Goal: Browse casually

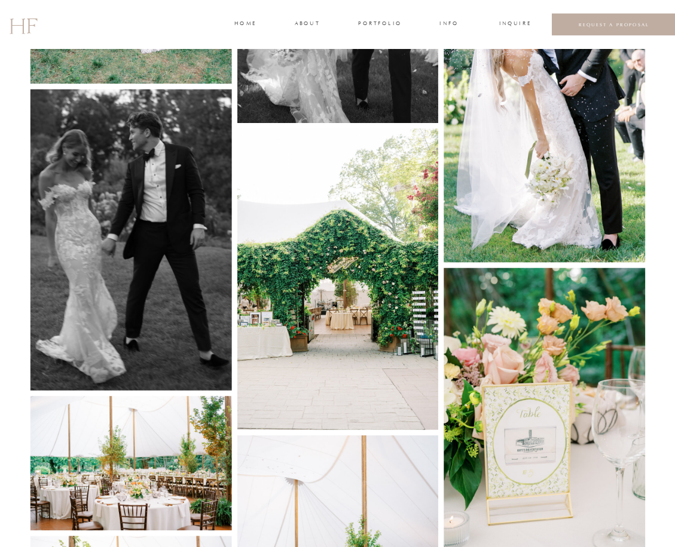
scroll to position [2482, 0]
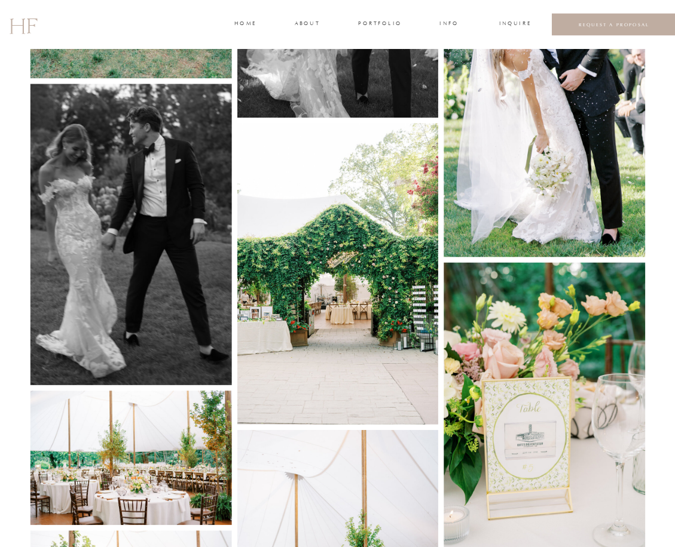
click at [361, 271] on img at bounding box center [337, 274] width 201 height 302
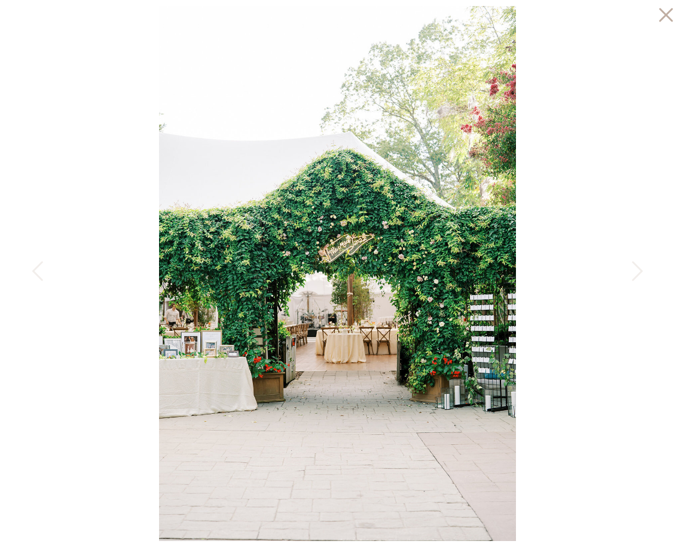
click at [669, 10] on icon at bounding box center [663, 12] width 24 height 24
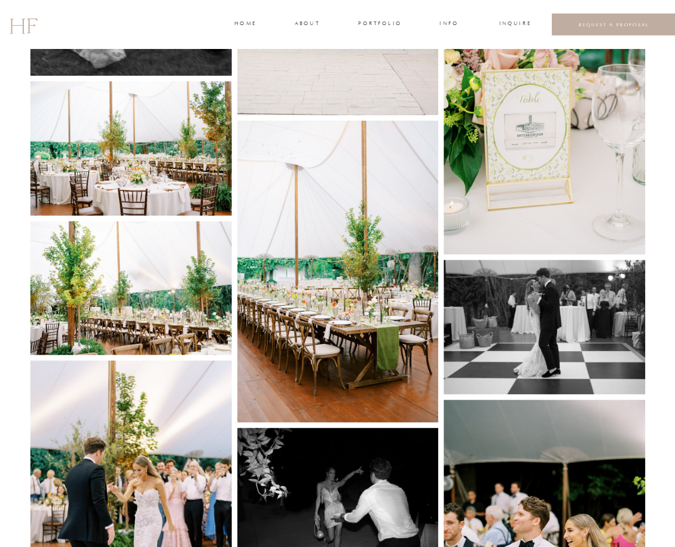
scroll to position [2795, 0]
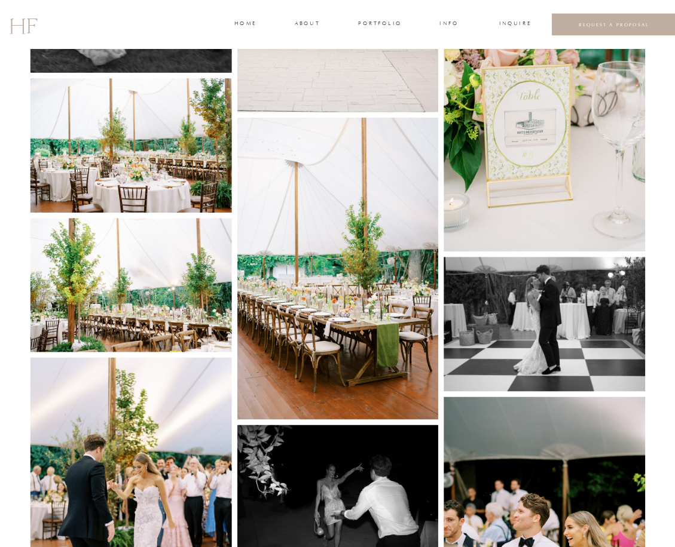
click at [296, 297] on img at bounding box center [337, 269] width 201 height 302
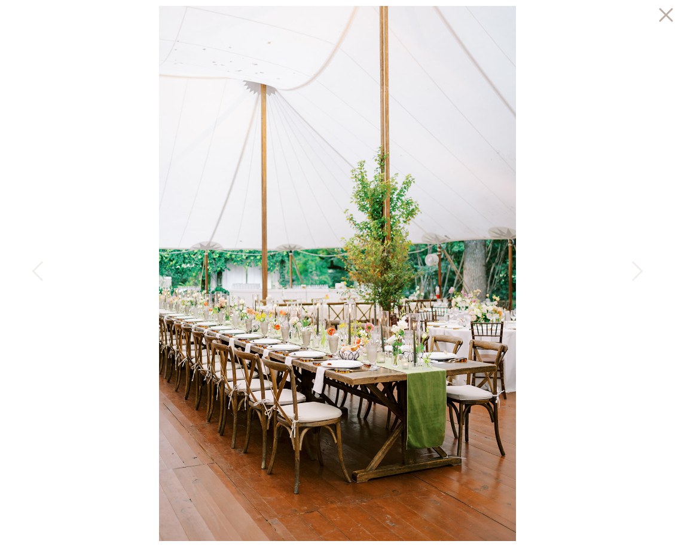
click at [669, 18] on icon at bounding box center [665, 15] width 14 height 14
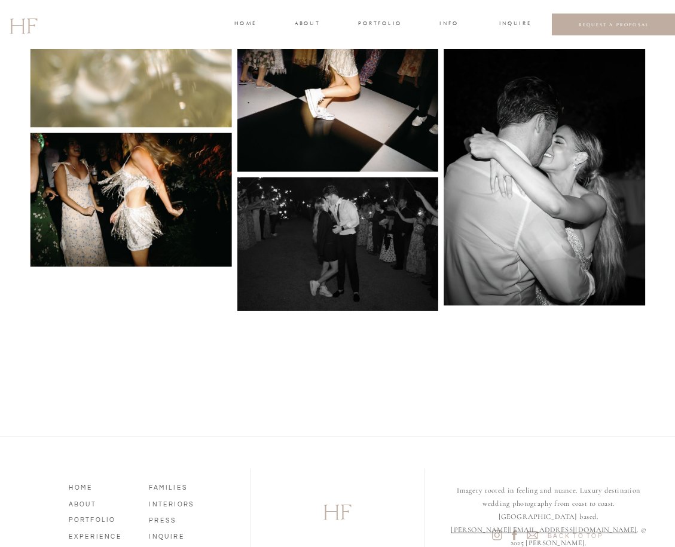
scroll to position [3606, 0]
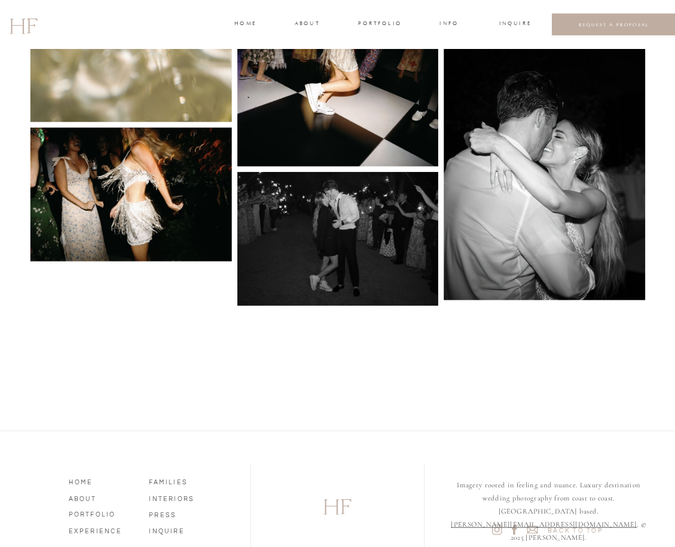
click at [179, 206] on img at bounding box center [130, 195] width 201 height 134
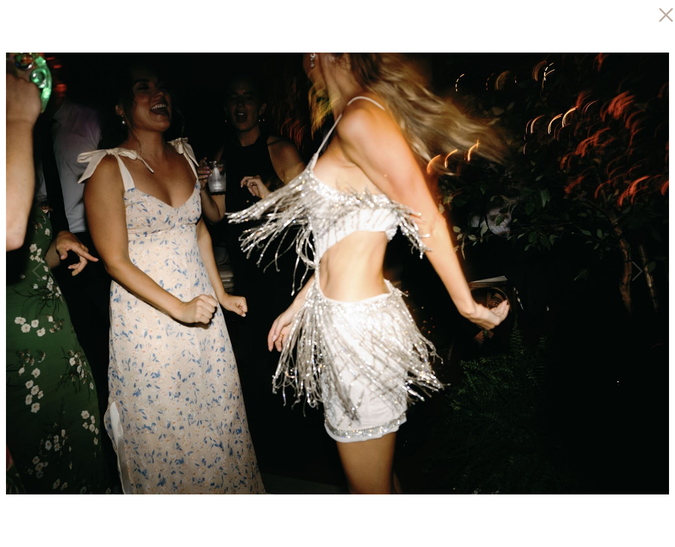
click at [363, 38] on div at bounding box center [337, 273] width 675 height 547
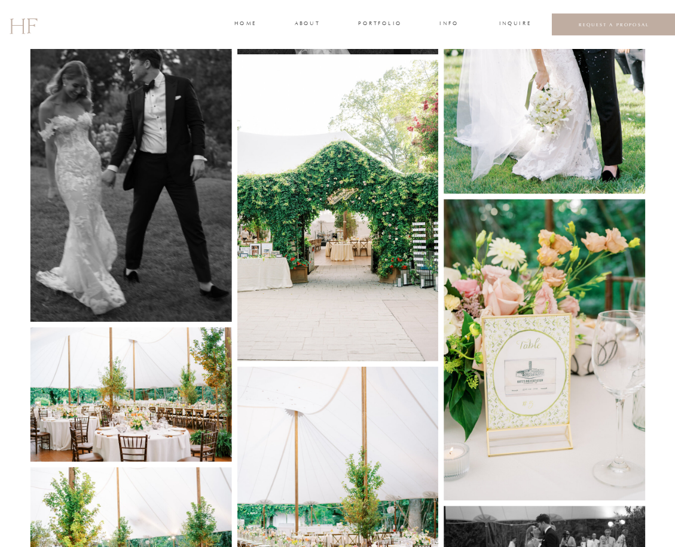
scroll to position [2750, 0]
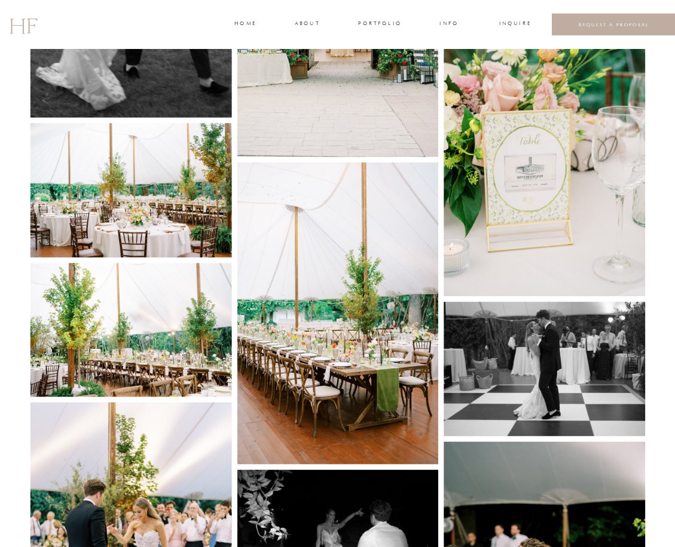
click at [565, 197] on img at bounding box center [544, 146] width 201 height 302
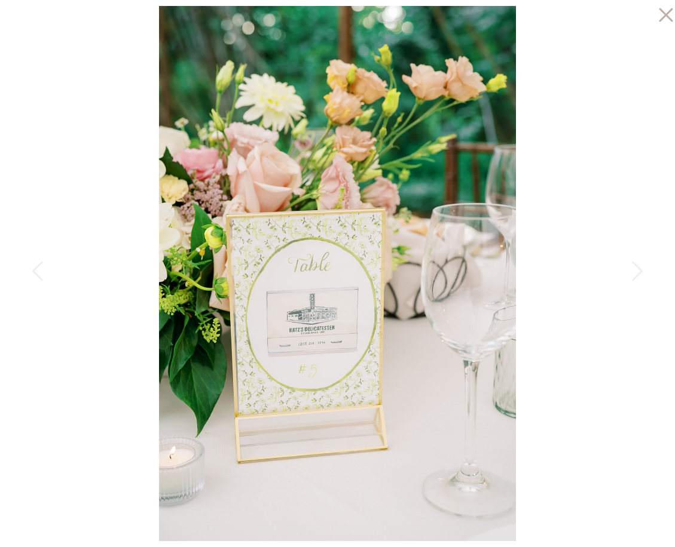
click at [562, 129] on div at bounding box center [337, 273] width 675 height 547
click at [661, 10] on icon at bounding box center [665, 15] width 14 height 14
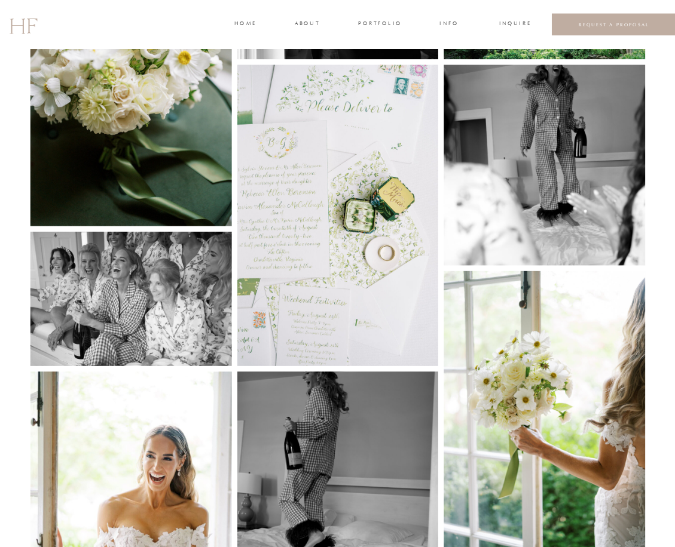
scroll to position [612, 0]
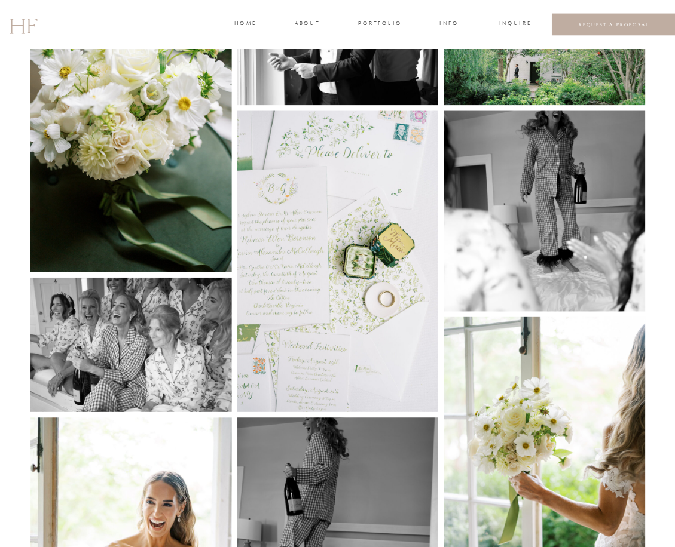
click at [365, 239] on img at bounding box center [337, 262] width 201 height 302
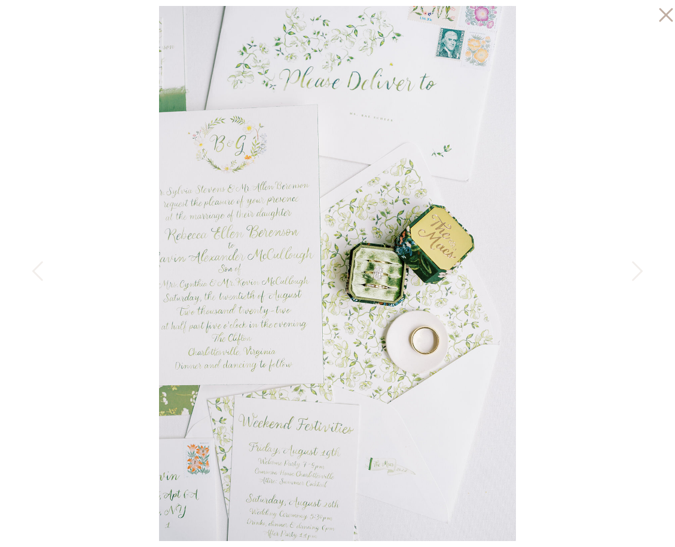
click at [666, 19] on icon at bounding box center [663, 12] width 24 height 24
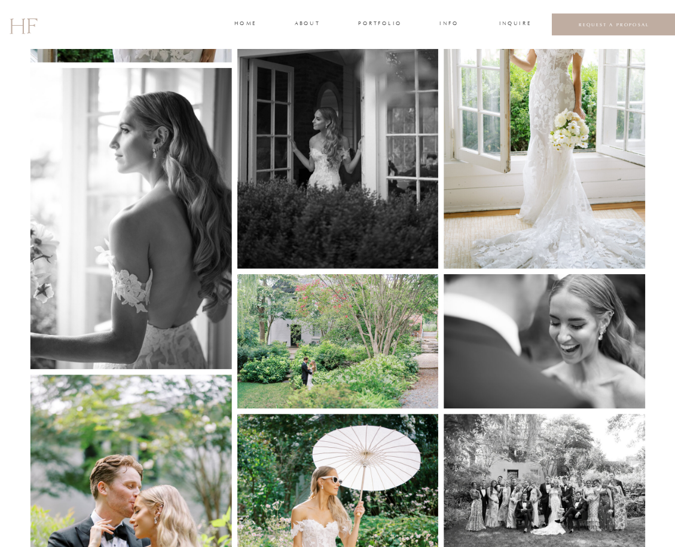
scroll to position [1338, 0]
